Goal: Find specific page/section: Find specific page/section

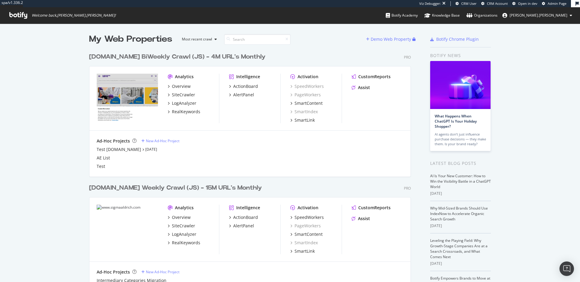
click at [304, 74] on div "Activation" at bounding box center [308, 77] width 21 height 6
drag, startPoint x: 319, startPoint y: 75, endPoint x: 300, endPoint y: 75, distance: 18.7
click at [300, 75] on div "Activation" at bounding box center [315, 77] width 51 height 6
click at [334, 76] on div "Activation" at bounding box center [315, 77] width 51 height 6
